Goal: Transaction & Acquisition: Purchase product/service

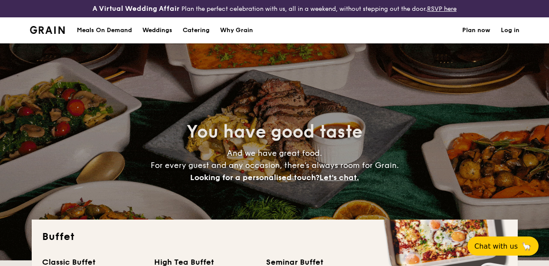
select select
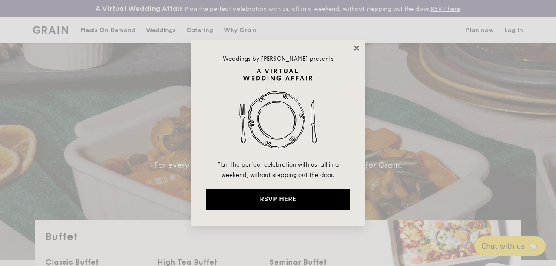
click at [359, 50] on icon at bounding box center [356, 48] width 8 height 8
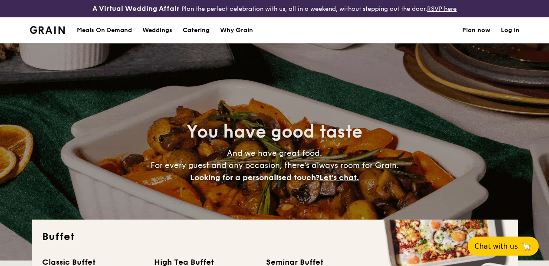
click at [197, 34] on h1 "Catering" at bounding box center [196, 30] width 27 height 26
click at [200, 36] on h1 "Catering" at bounding box center [196, 30] width 27 height 26
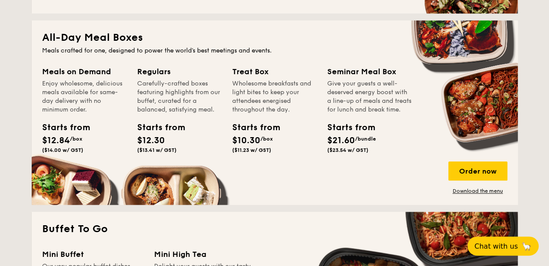
scroll to position [478, 0]
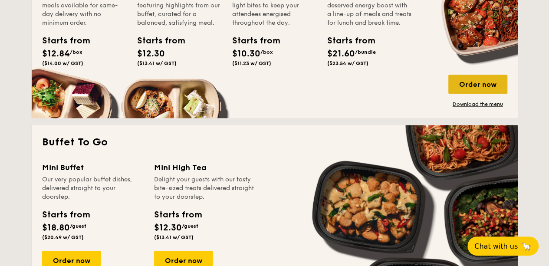
click at [496, 94] on div "Order now" at bounding box center [477, 84] width 59 height 19
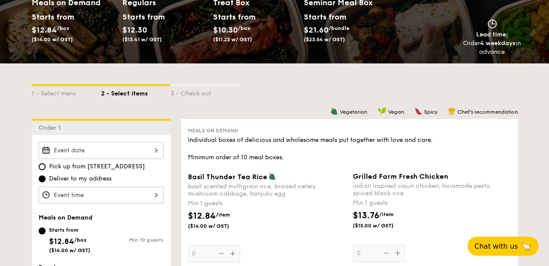
scroll to position [95, 0]
